Goal: Find specific page/section: Find specific page/section

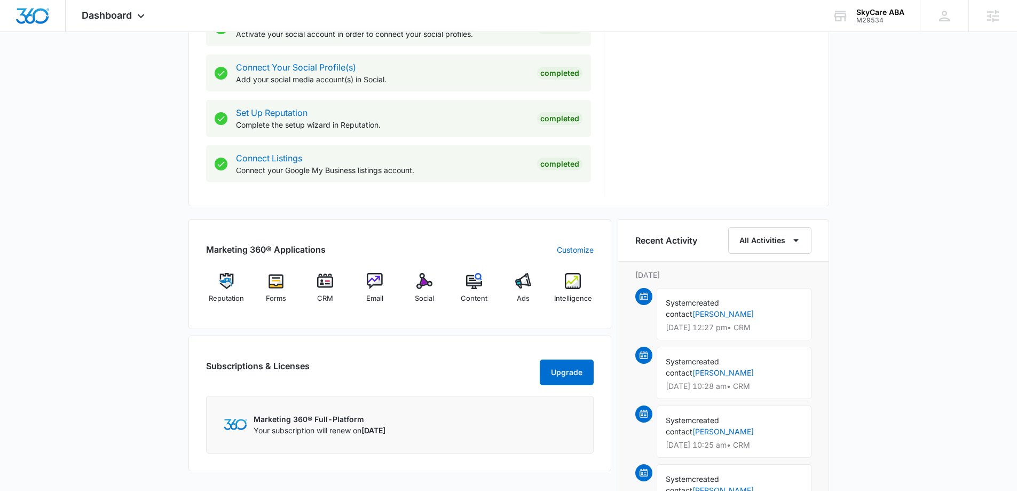
scroll to position [481, 0]
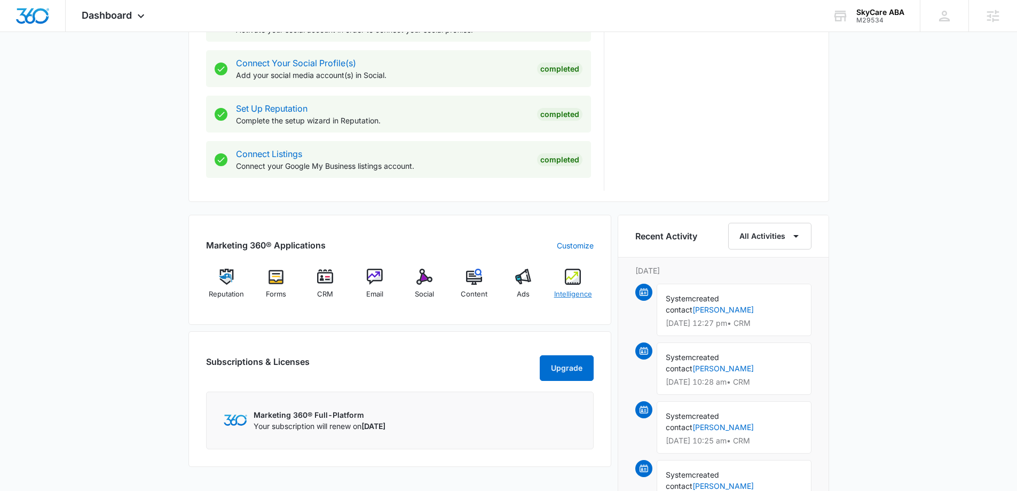
click at [576, 285] on div "Intelligence" at bounding box center [573, 288] width 41 height 38
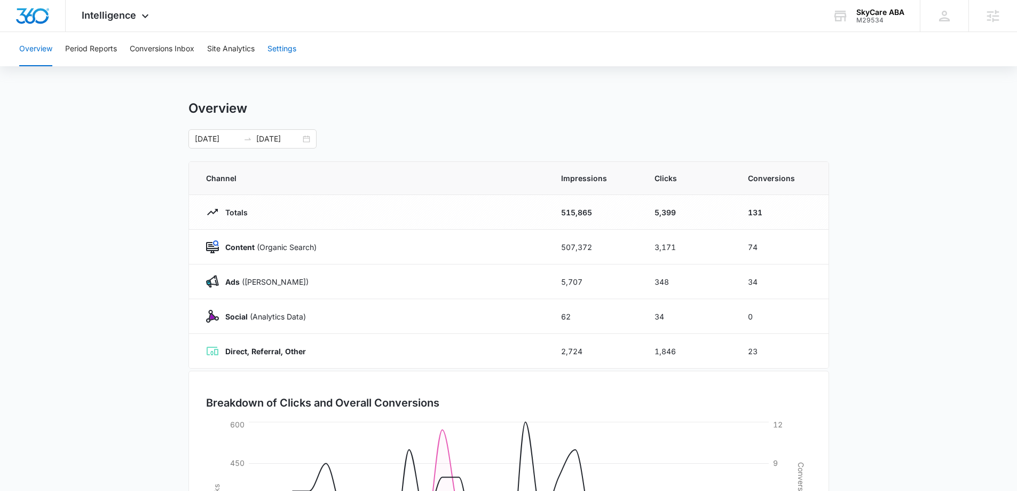
click at [292, 49] on button "Settings" at bounding box center [281, 49] width 29 height 34
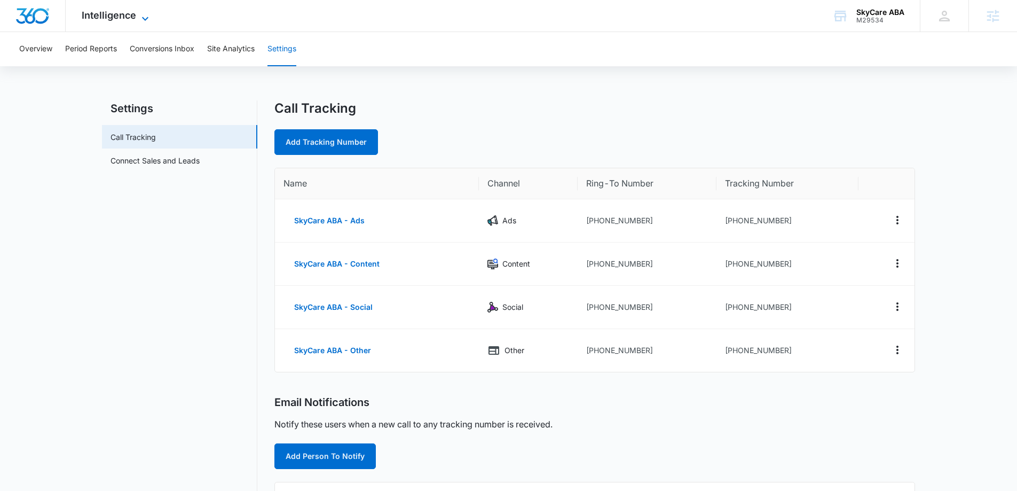
click at [143, 15] on icon at bounding box center [145, 18] width 13 height 13
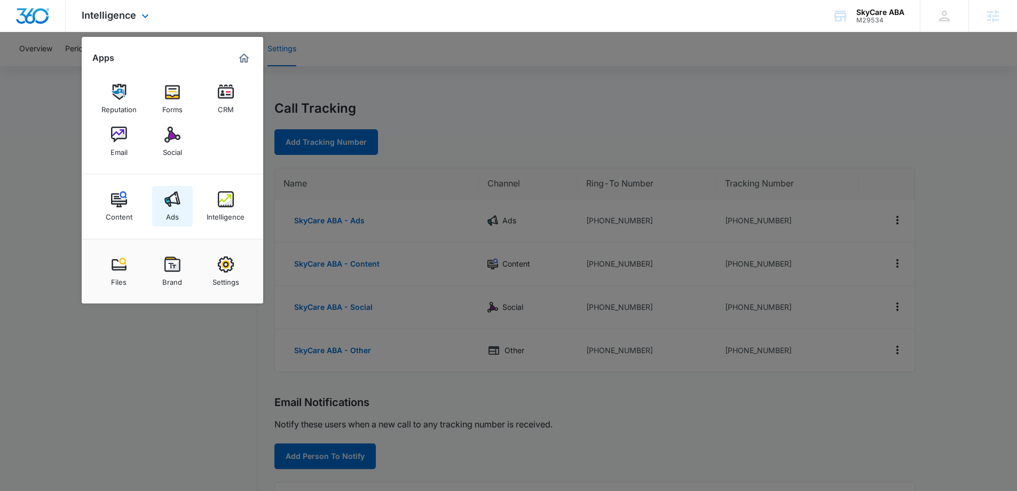
click at [178, 204] on img at bounding box center [172, 199] width 16 height 16
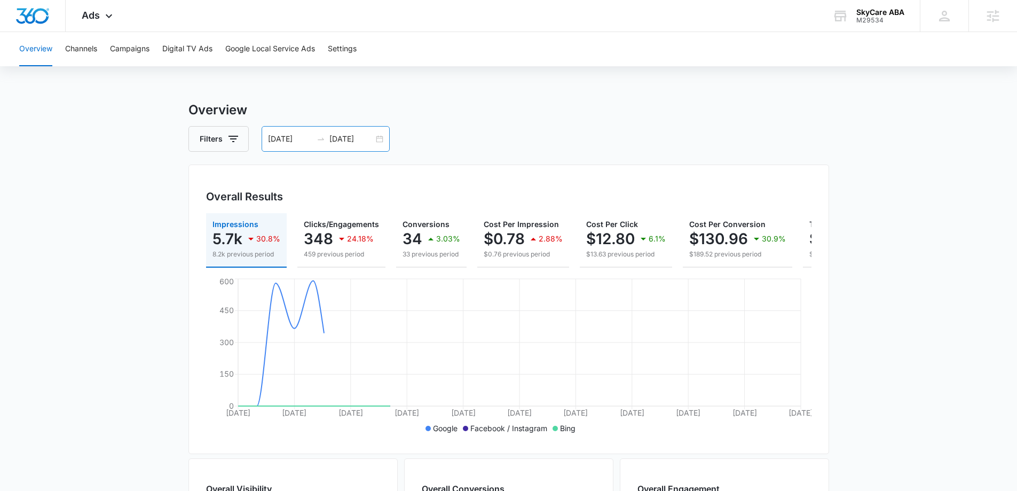
click at [382, 144] on div "[DATE] [DATE]" at bounding box center [326, 139] width 128 height 26
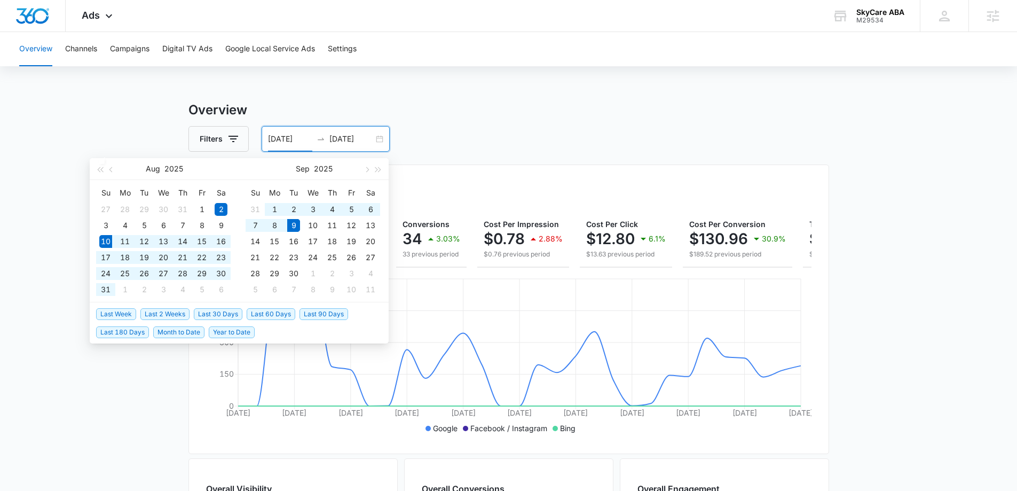
click at [209, 312] on span "Last 30 Days" at bounding box center [218, 314] width 49 height 12
type input "[DATE]"
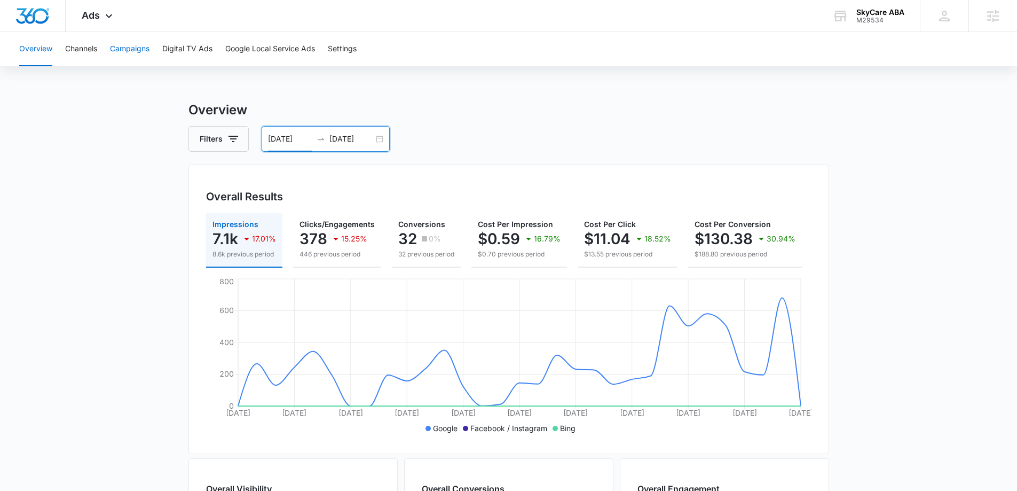
click at [133, 49] on button "Campaigns" at bounding box center [130, 49] width 40 height 34
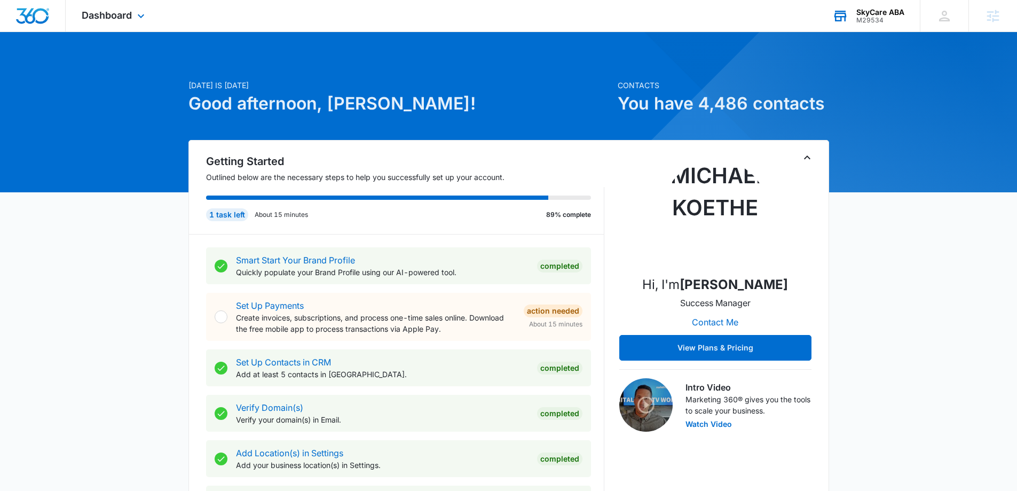
click at [866, 14] on div "SkyCare ABA" at bounding box center [880, 12] width 48 height 9
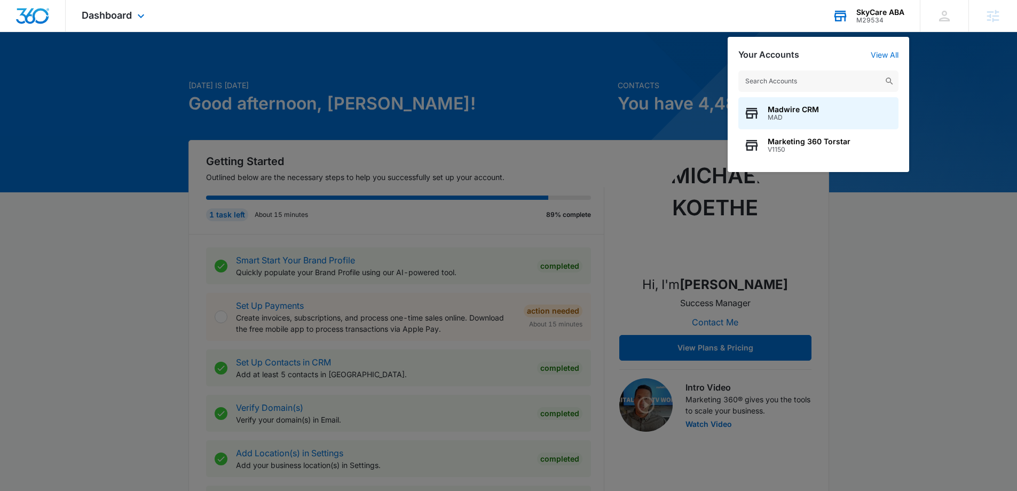
click at [782, 85] on input "text" at bounding box center [818, 80] width 160 height 21
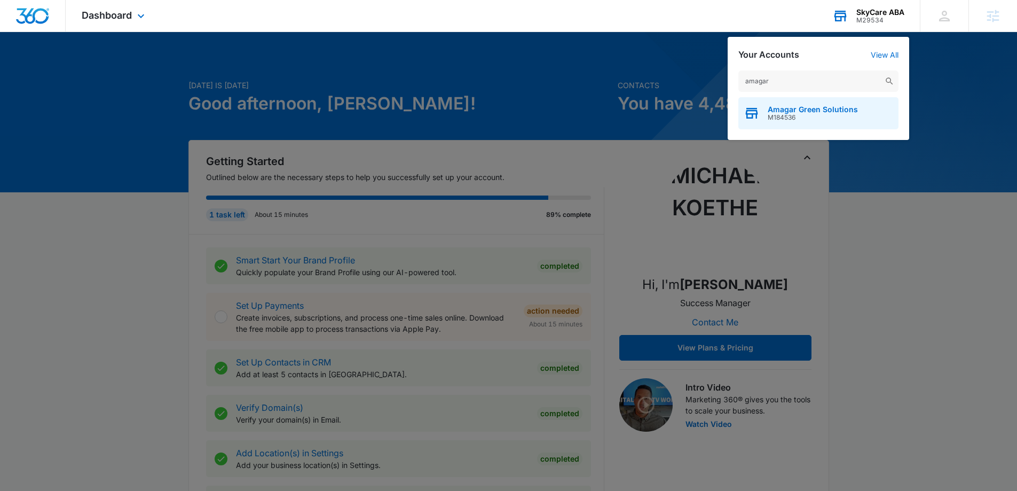
type input "amagar"
click at [780, 117] on span "M184536" at bounding box center [813, 117] width 90 height 7
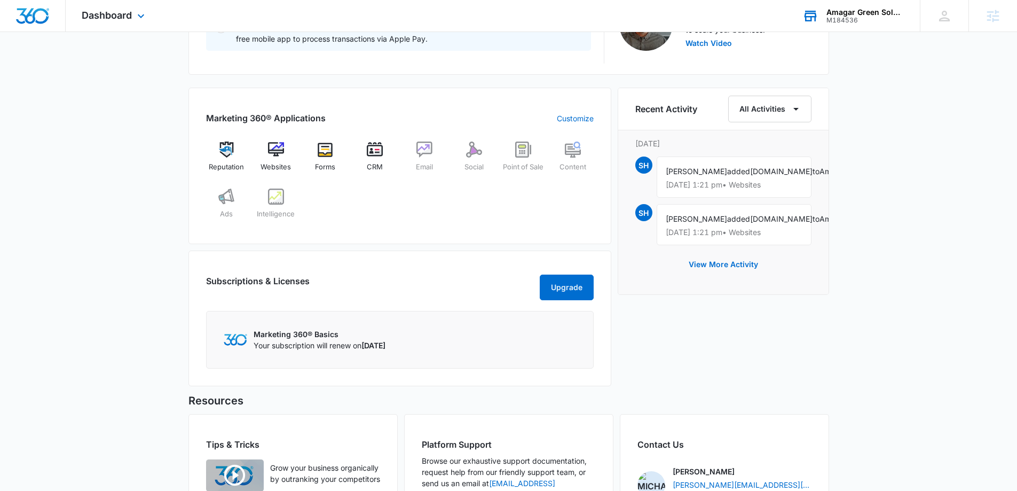
scroll to position [427, 0]
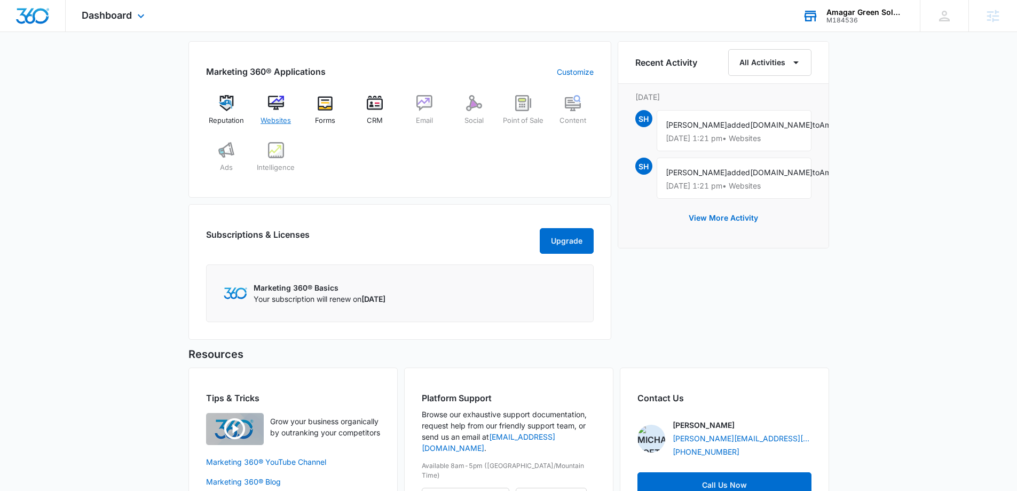
click at [268, 108] on img at bounding box center [276, 103] width 16 height 16
